Goal: Information Seeking & Learning: Find specific fact

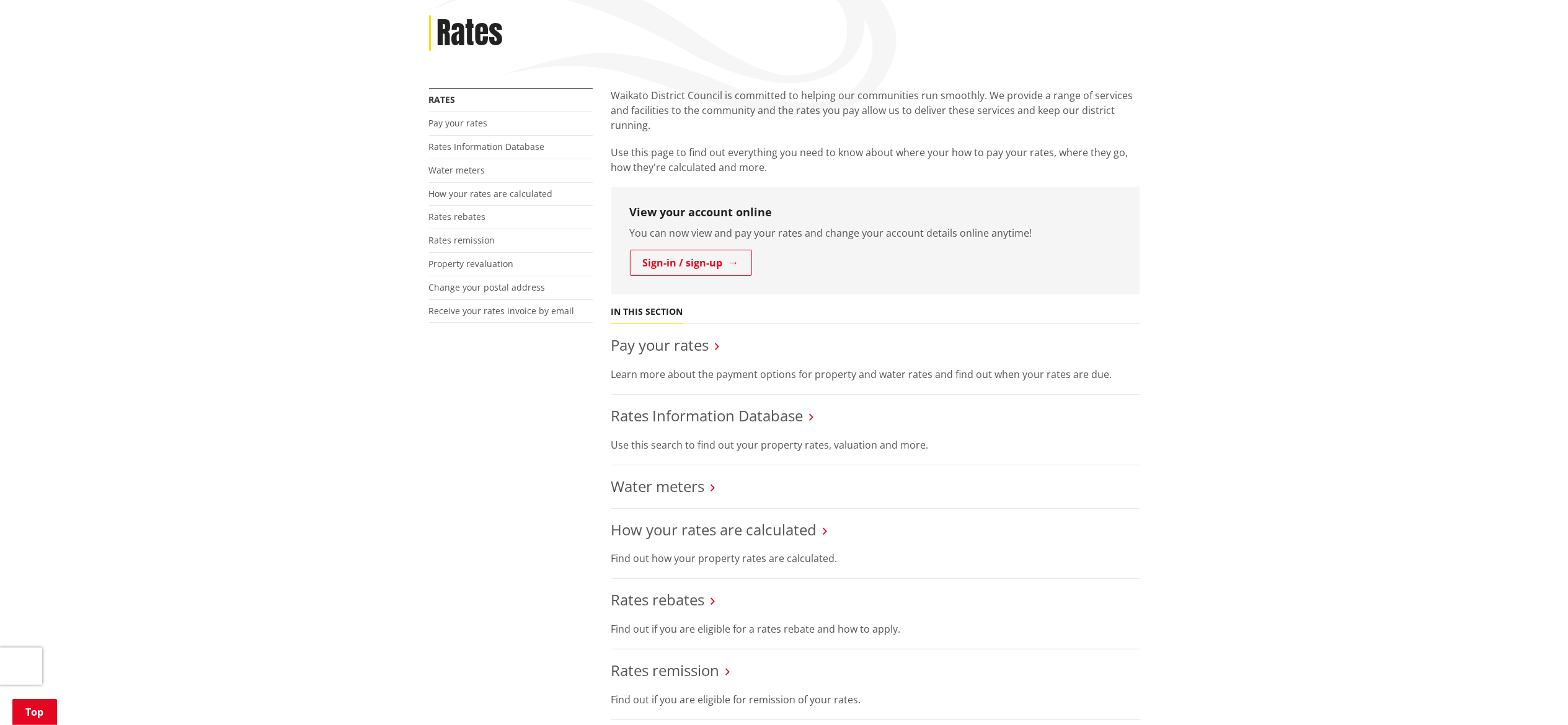
scroll to position [124, 0]
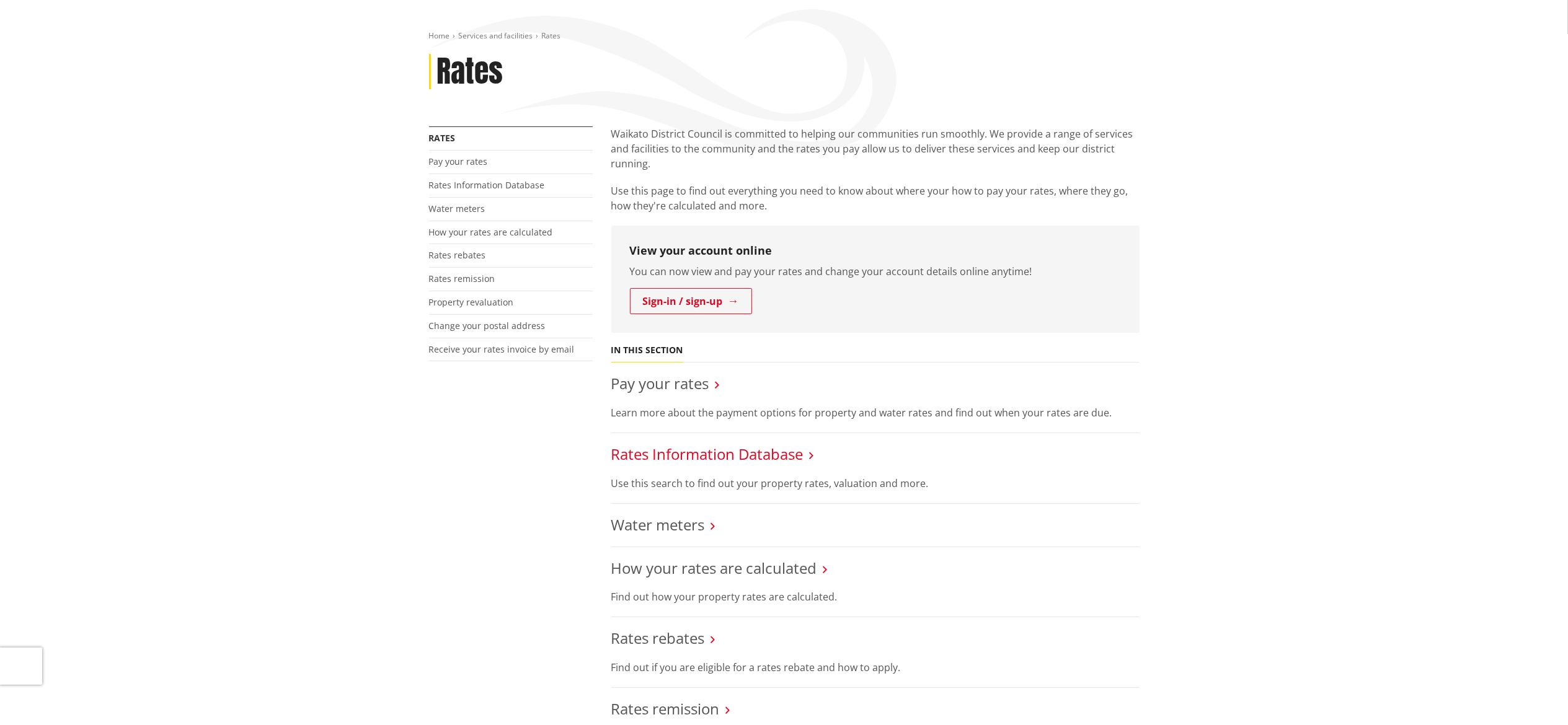
click at [690, 454] on link "Rates Information Database" at bounding box center [707, 454] width 192 height 20
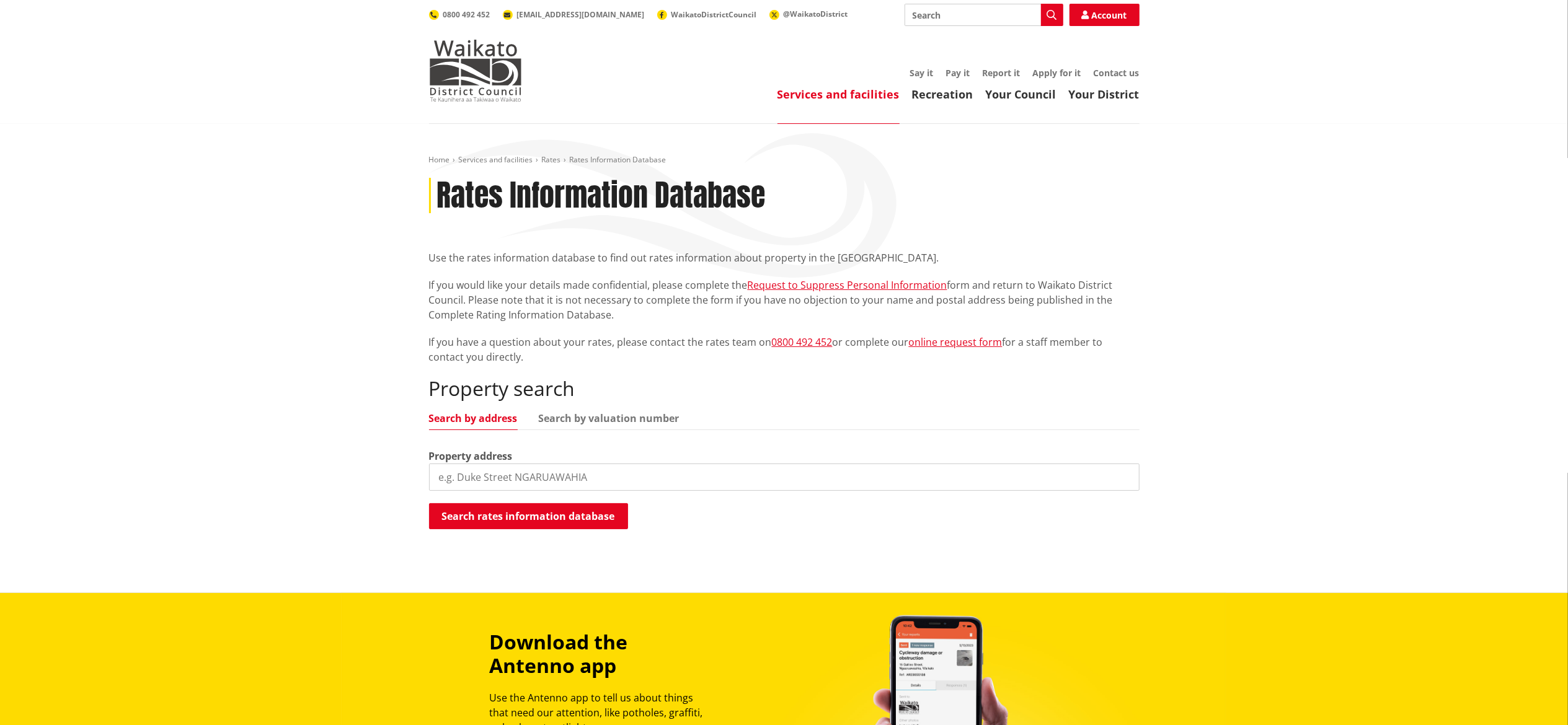
click at [482, 470] on input "search" at bounding box center [784, 477] width 710 height 28
type input "190 [GEOGRAPHIC_DATA]"
click at [590, 519] on button "Search rates information database" at bounding box center [528, 516] width 199 height 26
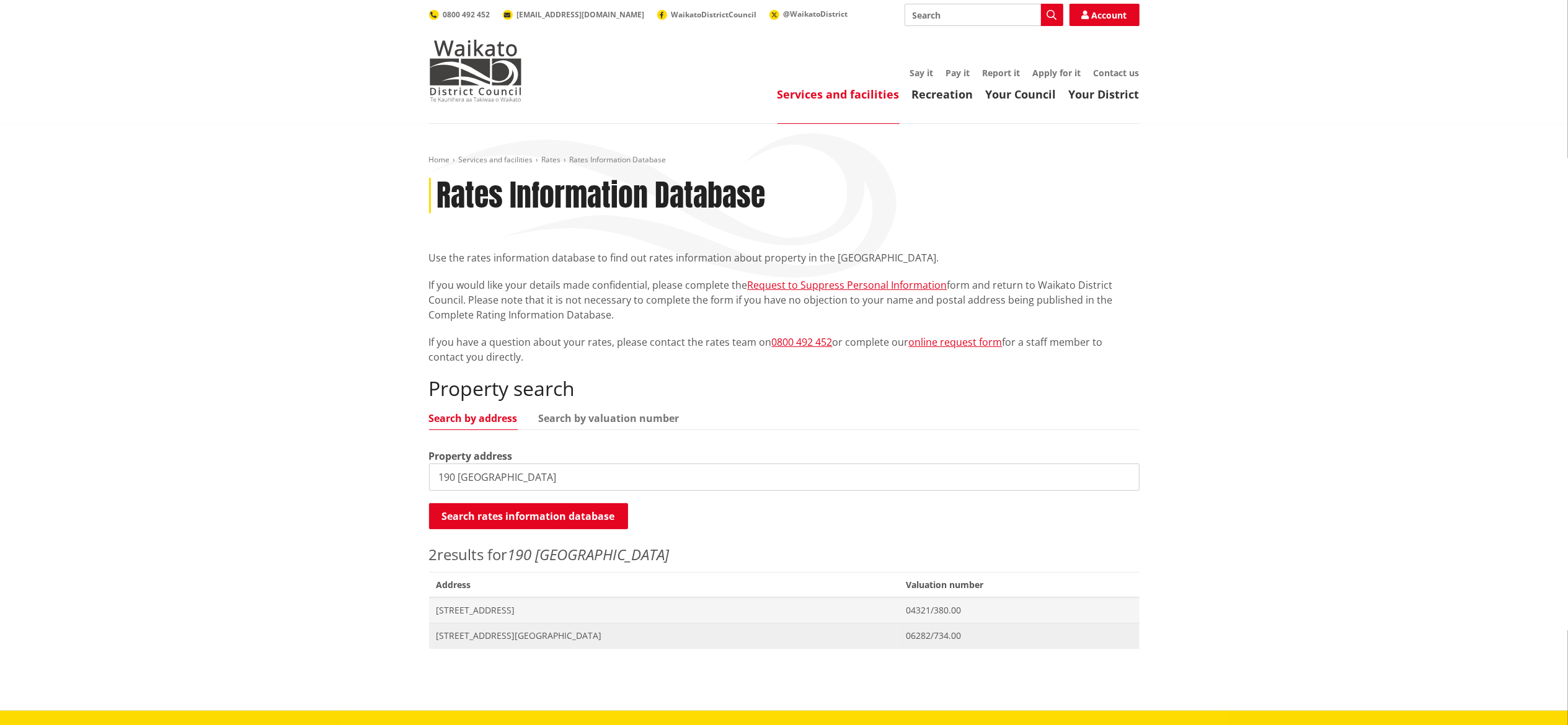
click at [544, 637] on span "[STREET_ADDRESS][GEOGRAPHIC_DATA]" at bounding box center [664, 635] width 455 height 12
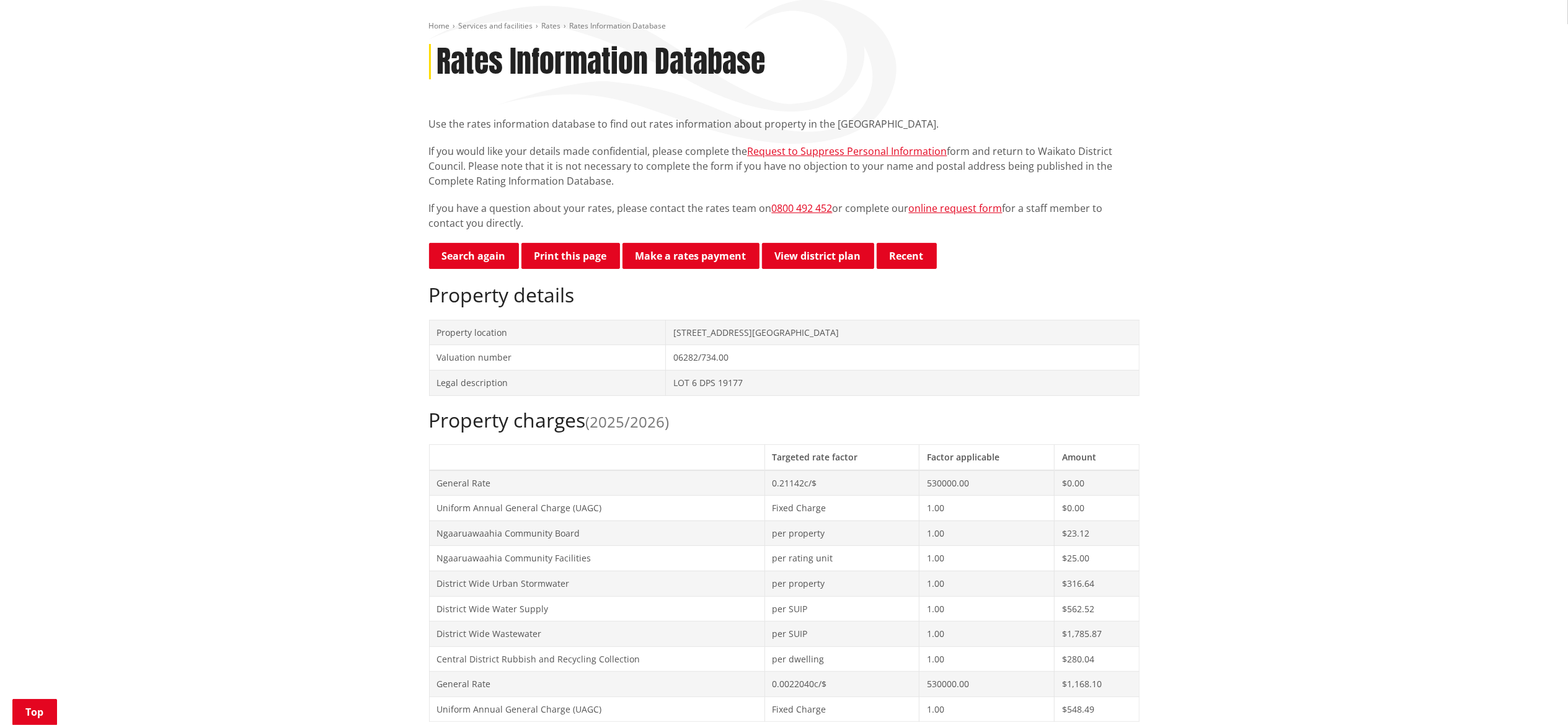
scroll to position [248, 0]
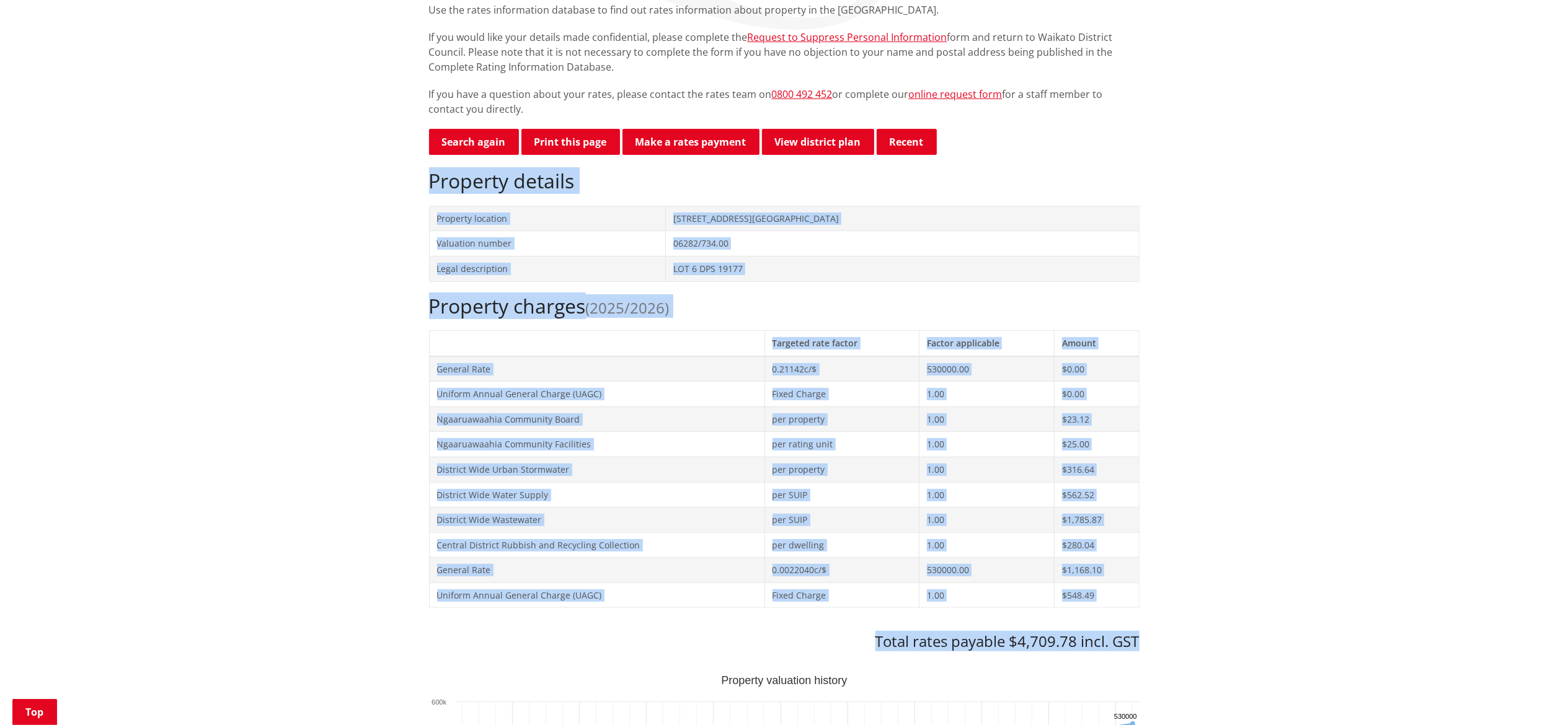
drag, startPoint x: 423, startPoint y: 187, endPoint x: 1246, endPoint y: 650, distance: 944.3
